Goal: Entertainment & Leisure: Consume media (video, audio)

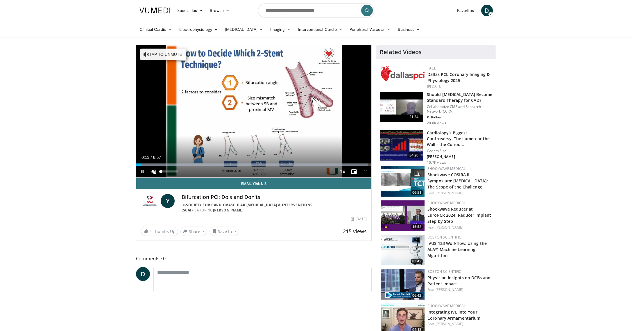
click at [154, 172] on span "Video Player" at bounding box center [154, 172] width 12 height 12
click at [142, 173] on span "Video Player" at bounding box center [142, 172] width 12 height 12
click at [141, 171] on span "Video Player" at bounding box center [142, 172] width 12 height 12
click at [335, 164] on div "Loaded : 98.67% 0:55 7:18" at bounding box center [253, 164] width 235 height 2
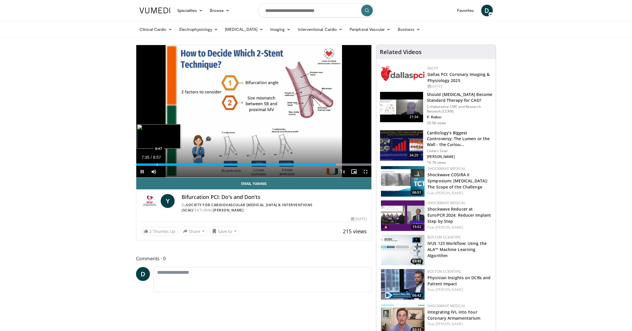
click at [157, 164] on div "Progress Bar" at bounding box center [157, 164] width 1 height 2
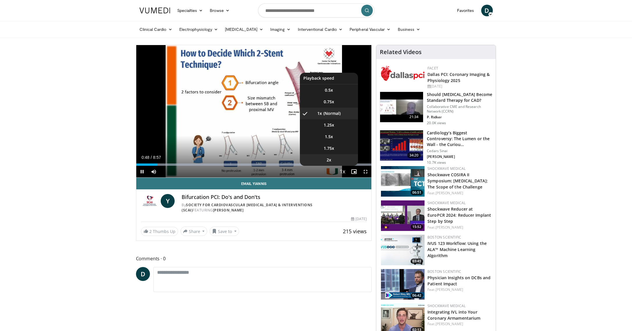
click at [331, 161] on li "2x" at bounding box center [329, 160] width 58 height 12
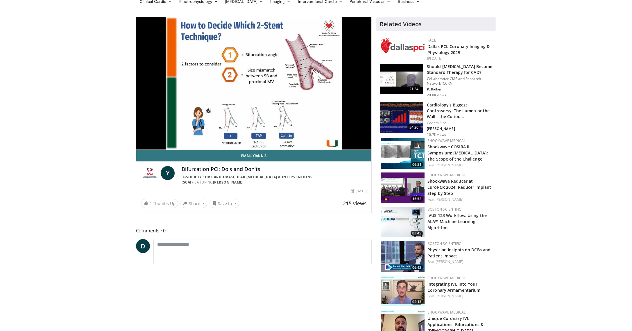
scroll to position [28, 0]
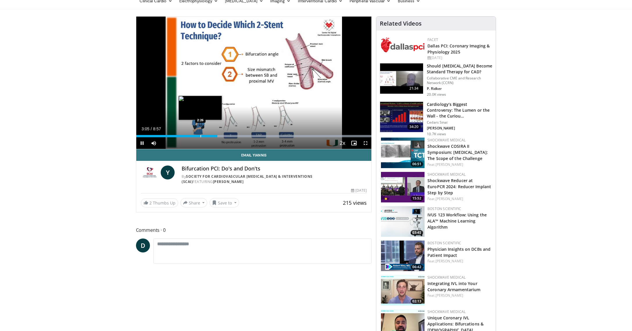
click at [200, 136] on div "Progress Bar" at bounding box center [200, 136] width 1 height 2
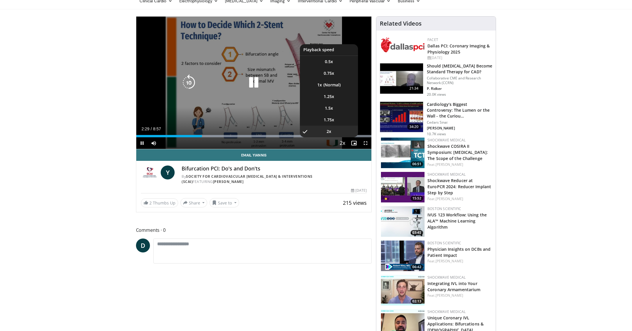
click at [344, 144] on span "Video Player" at bounding box center [342, 143] width 8 height 12
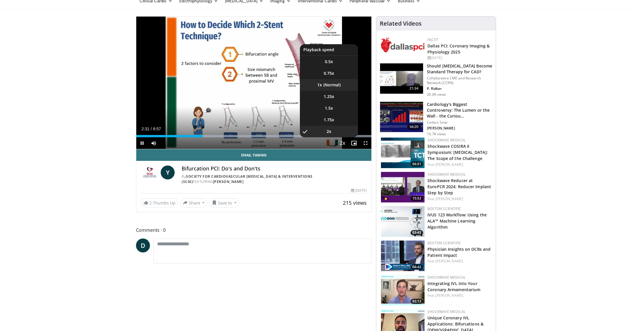
click at [334, 88] on li "1x" at bounding box center [329, 85] width 58 height 12
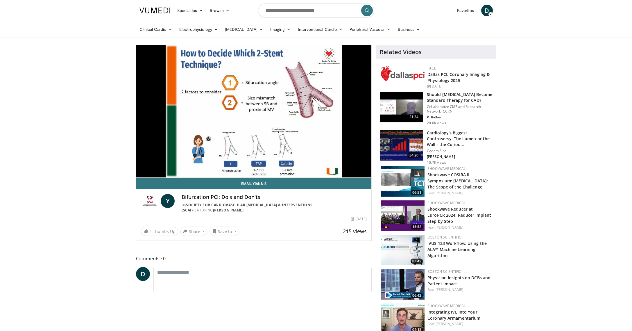
scroll to position [0, 0]
click at [204, 165] on div "10 seconds Tap to unmute" at bounding box center [253, 111] width 235 height 132
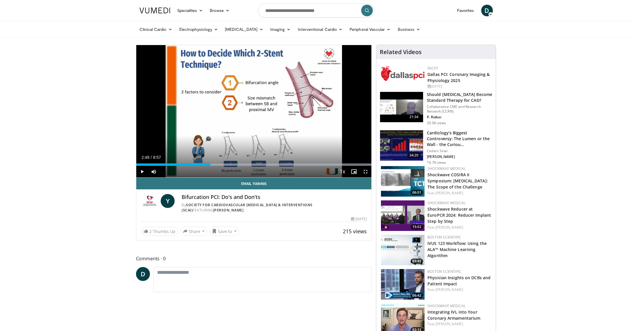
drag, startPoint x: 142, startPoint y: 171, endPoint x: 143, endPoint y: 173, distance: 3.0
click at [142, 171] on span "Video Player" at bounding box center [142, 172] width 12 height 12
click at [141, 172] on span "Video Player" at bounding box center [142, 172] width 12 height 12
click at [144, 175] on span "Video Player" at bounding box center [142, 172] width 12 height 12
click at [202, 165] on div "Progress Bar" at bounding box center [202, 164] width 1 height 2
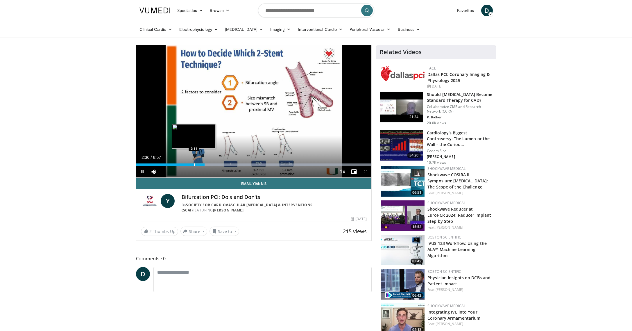
click at [194, 164] on div "Progress Bar" at bounding box center [194, 164] width 1 height 2
